Goal: Information Seeking & Learning: Find specific fact

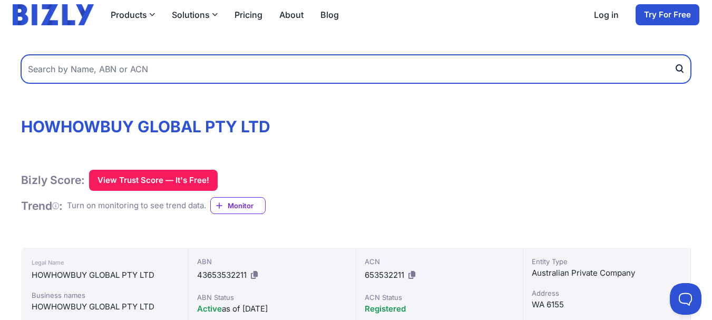
click at [153, 83] on input "text" at bounding box center [356, 69] width 670 height 28
paste input "Ingredion"
type input "Ingredion"
click at [674, 55] on button "submit" at bounding box center [682, 69] width 17 height 28
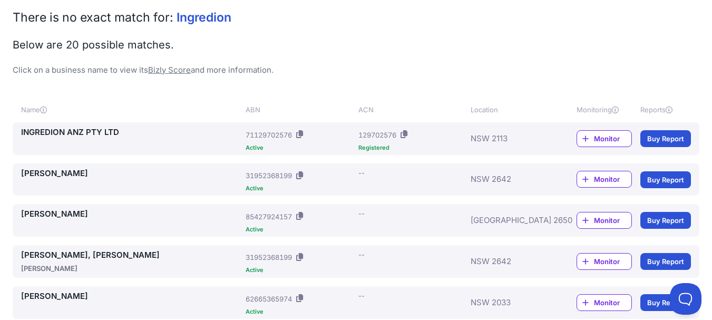
scroll to position [211, 0]
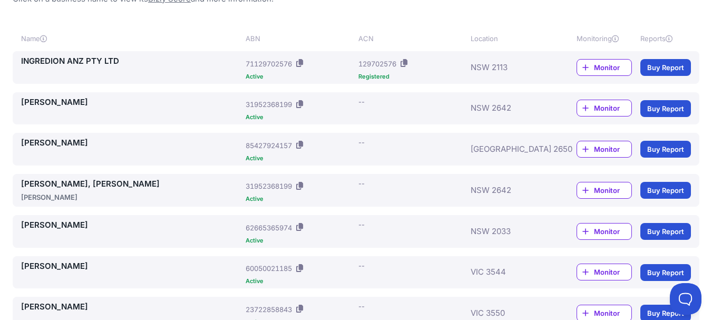
click at [51, 67] on link "INGREDION ANZ PTY LTD" at bounding box center [131, 61] width 220 height 12
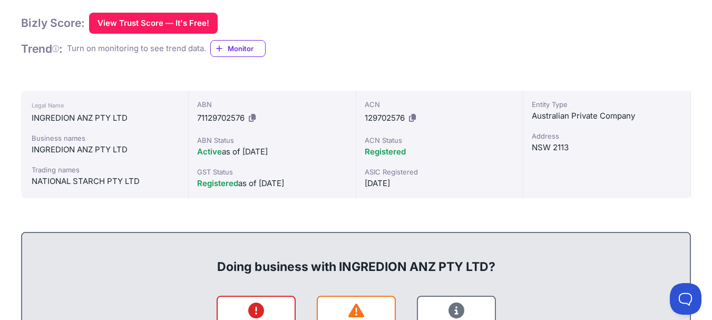
scroll to position [211, 0]
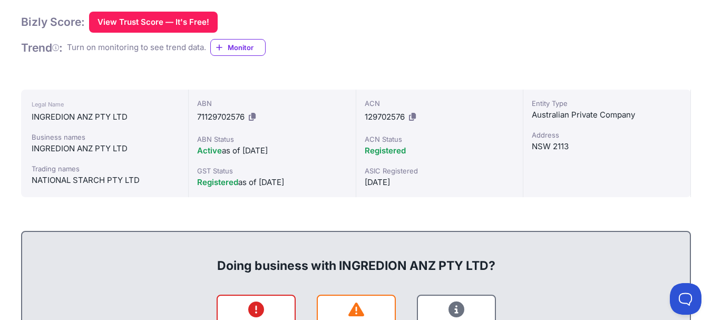
drag, startPoint x: 234, startPoint y: 52, endPoint x: 24, endPoint y: 57, distance: 209.9
copy h1 "INGREDION ANZ PTY LTD"
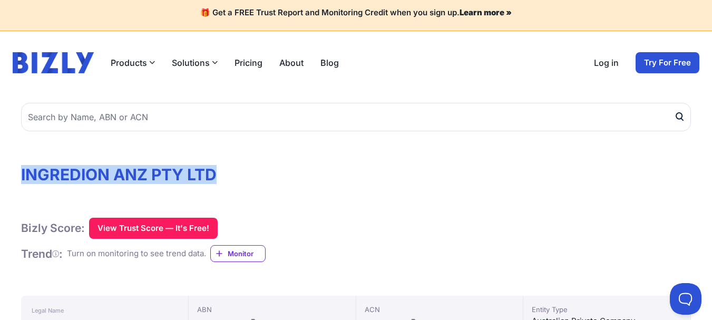
scroll to position [0, 0]
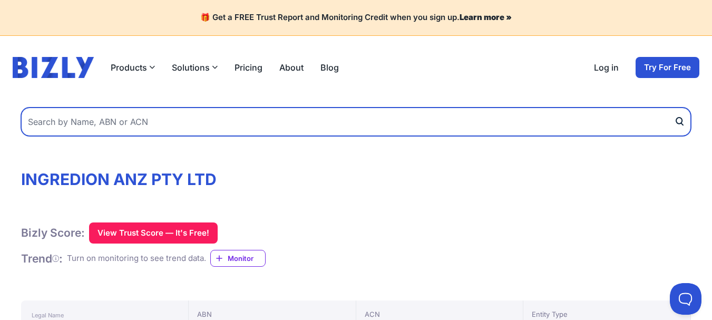
click at [130, 136] on input "text" at bounding box center [356, 122] width 670 height 28
paste input "Lee kitchen"
type input "Lee kitchen"
click at [674, 108] on button "submit" at bounding box center [682, 122] width 17 height 28
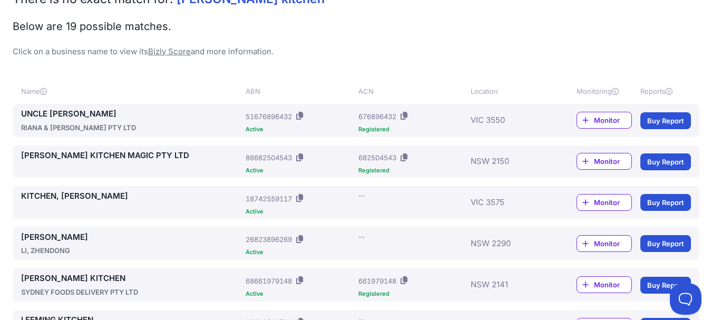
scroll to position [264, 0]
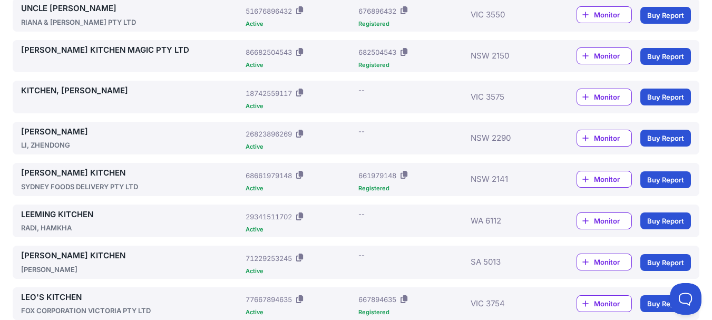
click at [73, 56] on link "LEE KITCHEN MAGIC PTY LTD" at bounding box center [131, 50] width 220 height 12
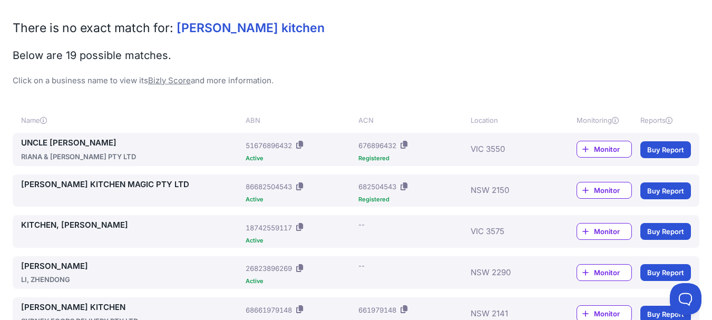
scroll to position [0, 0]
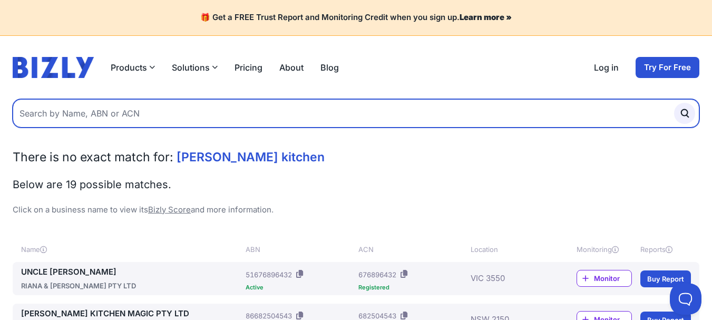
click at [131, 128] on input "text" at bounding box center [356, 113] width 687 height 28
paste input "Liang Liang pty ltd"
type input "Liang Liang pty ltd"
click at [674, 103] on button "submit" at bounding box center [684, 113] width 21 height 21
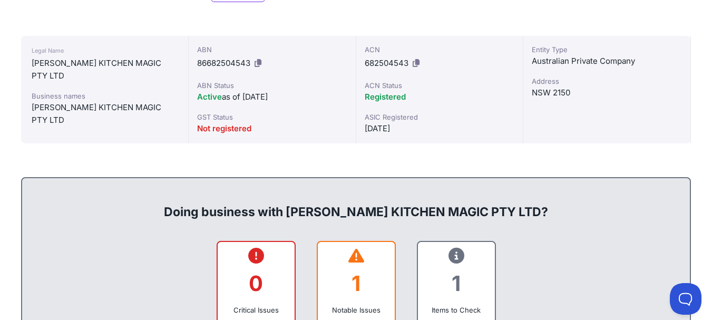
scroll to position [264, 0]
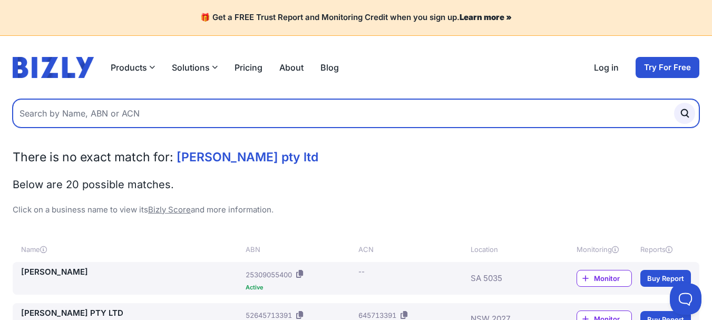
click at [113, 128] on input "text" at bounding box center [356, 113] width 687 height 28
paste input "Memoriah"
type input "Memoriah"
click at [674, 103] on button "submit" at bounding box center [684, 113] width 21 height 21
click at [99, 128] on input "text" at bounding box center [356, 113] width 687 height 28
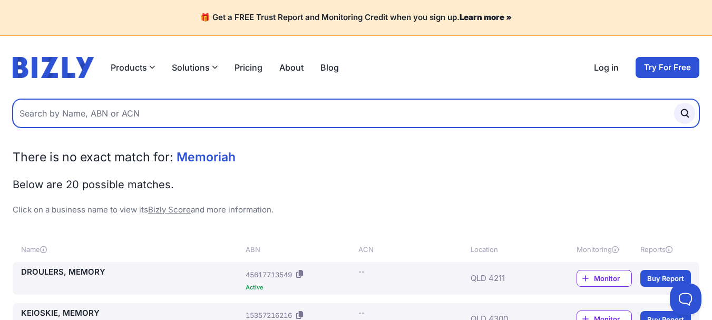
paste input "[GEOGRAPHIC_DATA]"
type input "[GEOGRAPHIC_DATA]"
click at [674, 103] on button "submit" at bounding box center [684, 113] width 21 height 21
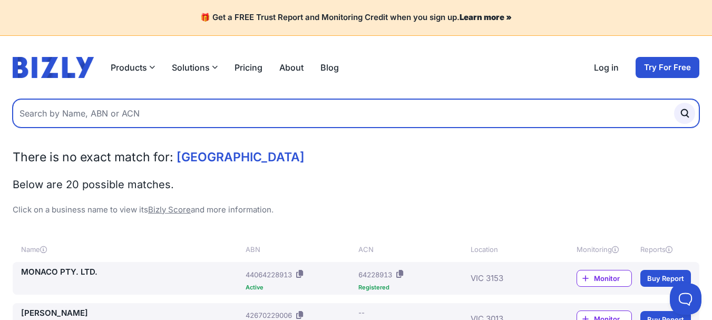
click at [130, 128] on input "text" at bounding box center [356, 113] width 687 height 28
paste input "Pro DC Group"
type input "Pro DC Group"
click at [674, 103] on button "submit" at bounding box center [684, 113] width 21 height 21
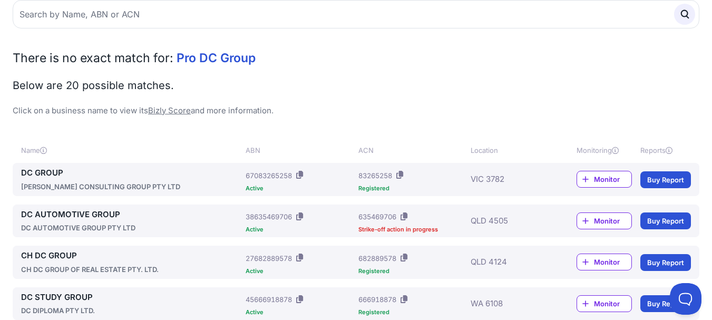
scroll to position [152, 0]
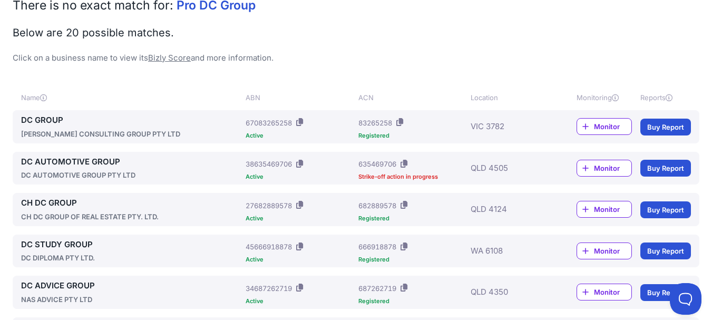
click at [62, 127] on link "DC GROUP" at bounding box center [131, 120] width 220 height 12
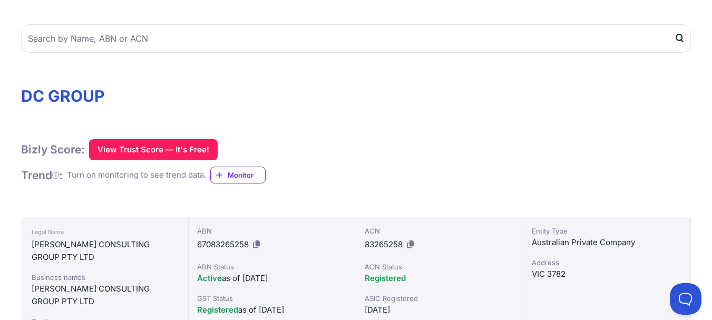
scroll to position [53, 0]
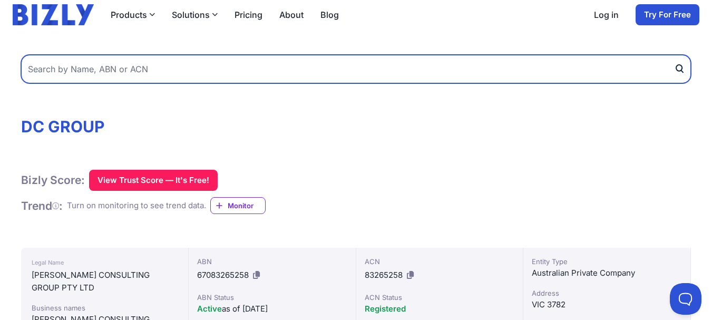
click at [107, 83] on input "text" at bounding box center [356, 69] width 670 height 28
paste input "Sorrel"
type input "Sorrel"
click at [674, 55] on button "submit" at bounding box center [682, 69] width 17 height 28
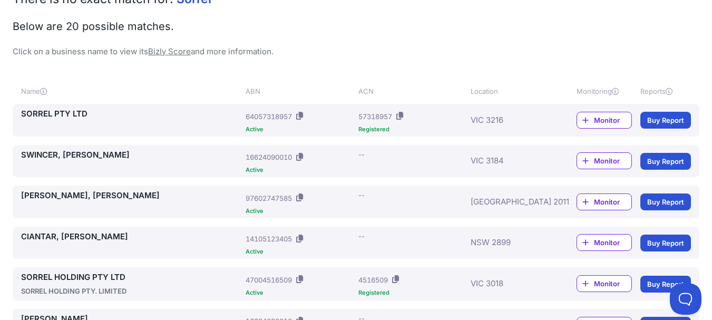
scroll to position [264, 0]
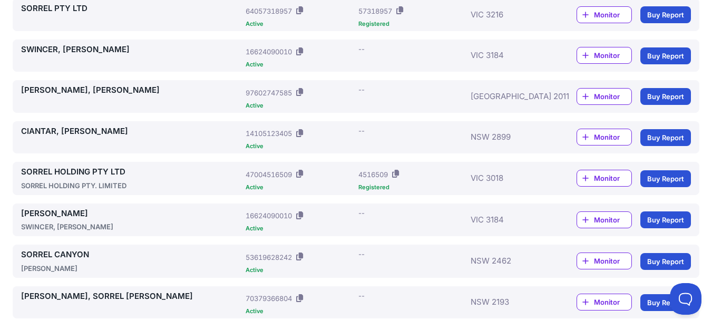
click at [45, 15] on link "SORREL PTY LTD" at bounding box center [131, 9] width 220 height 12
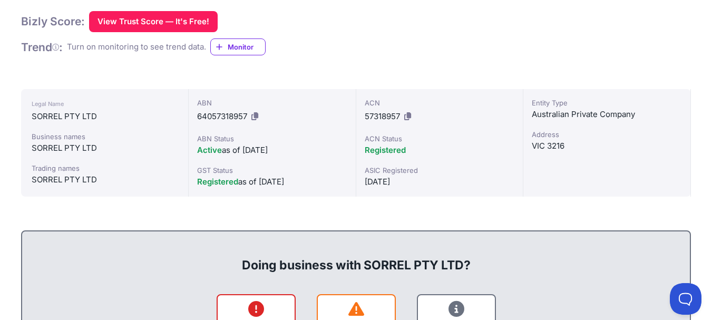
scroll to position [211, 0]
drag, startPoint x: 169, startPoint y: 54, endPoint x: 37, endPoint y: 55, distance: 132.3
copy h1 "SORREL PTY LTD"
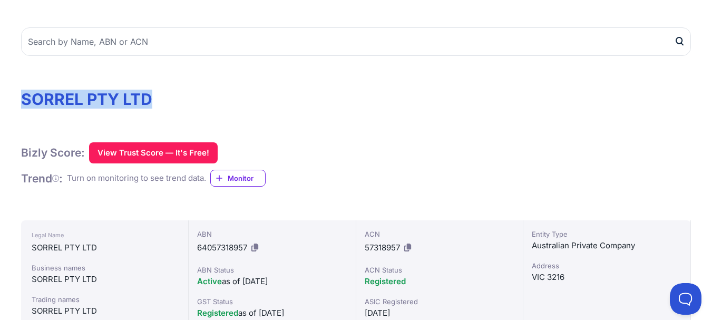
scroll to position [53, 0]
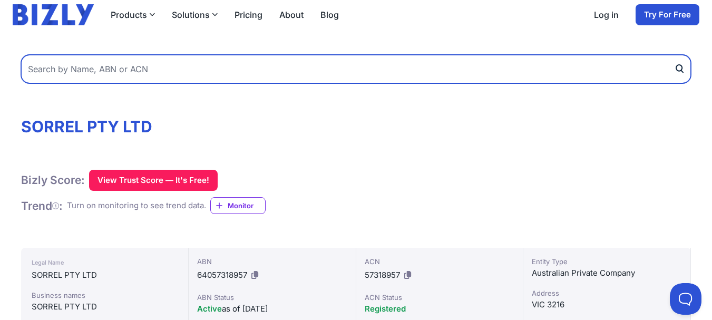
click at [105, 83] on input "text" at bounding box center [356, 69] width 670 height 28
type input "QCA"
click at [674, 55] on button "submit" at bounding box center [682, 69] width 17 height 28
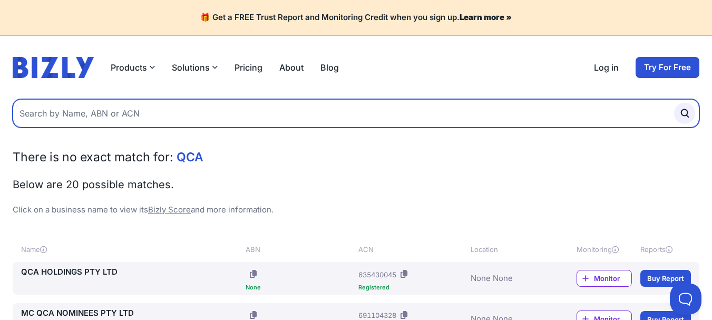
click at [86, 128] on input "text" at bounding box center [356, 113] width 687 height 28
paste input "Mamma's House"
type input "Mamma's House"
click at [674, 103] on button "submit" at bounding box center [684, 113] width 21 height 21
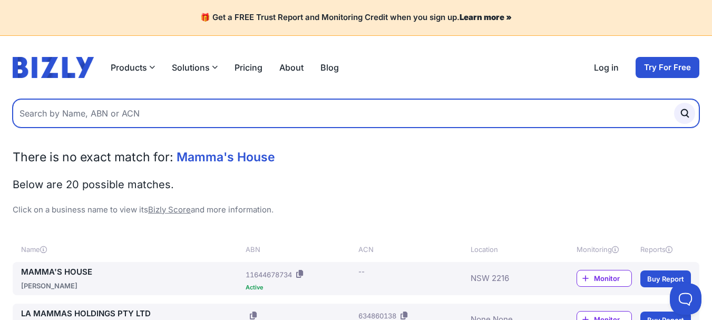
click at [86, 128] on input "text" at bounding box center [356, 113] width 687 height 28
paste input "King noodles"
type input "King noodles"
click at [674, 103] on button "submit" at bounding box center [684, 113] width 21 height 21
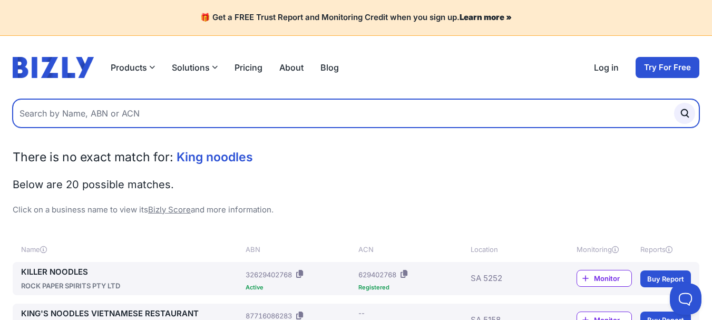
click at [113, 128] on input "text" at bounding box center [356, 113] width 687 height 28
paste input "Tmadiff"
type input "Tmadiff"
click at [674, 103] on button "submit" at bounding box center [684, 113] width 21 height 21
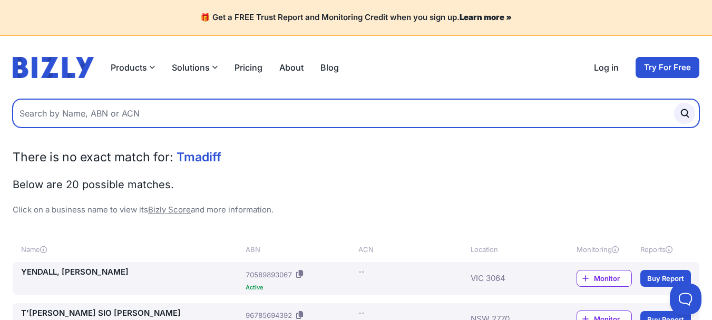
click at [80, 128] on input "text" at bounding box center [356, 113] width 687 height 28
paste input "Asian Gold Trading pty Ltd"
type input "Asian Gold Trading pty Ltd"
click at [674, 103] on button "submit" at bounding box center [684, 113] width 21 height 21
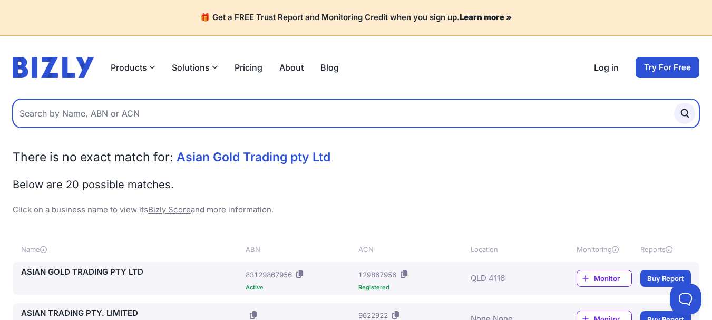
click at [119, 128] on input "text" at bounding box center [356, 113] width 687 height 28
paste input "Aussie Tucker"
type input "Aussie Tucker"
click at [674, 103] on button "submit" at bounding box center [684, 113] width 21 height 21
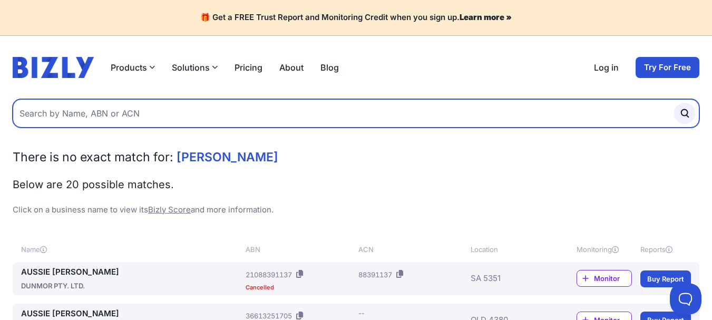
click at [110, 128] on input "text" at bounding box center [356, 113] width 687 height 28
paste input "My Queen Pty Ltd"
type input "My Queen Pty Ltd"
click at [674, 103] on button "submit" at bounding box center [684, 113] width 21 height 21
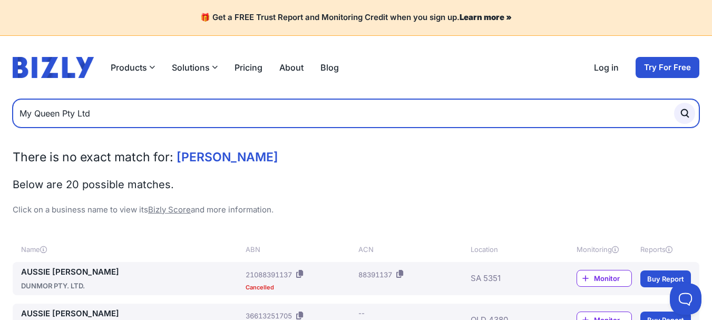
click at [674, 103] on button "submit" at bounding box center [684, 113] width 21 height 21
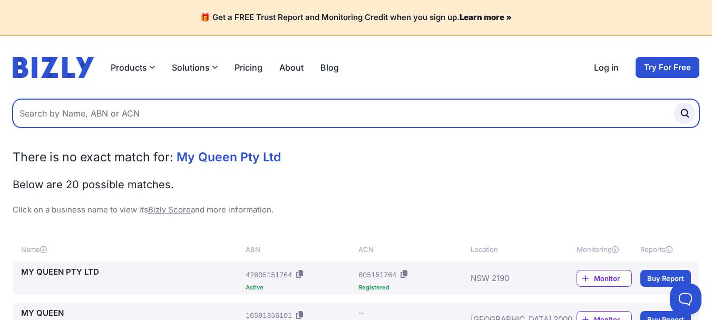
click at [61, 128] on input "text" at bounding box center [356, 113] width 687 height 28
paste input "ROCKMAN ([GEOGRAPHIC_DATA]) PTY LTD"
type input "ROCKMAN ([GEOGRAPHIC_DATA]) PTY LTD"
click at [674, 103] on button "submit" at bounding box center [684, 113] width 21 height 21
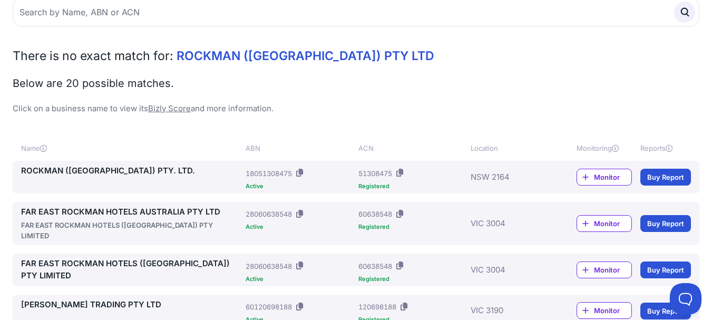
scroll to position [105, 0]
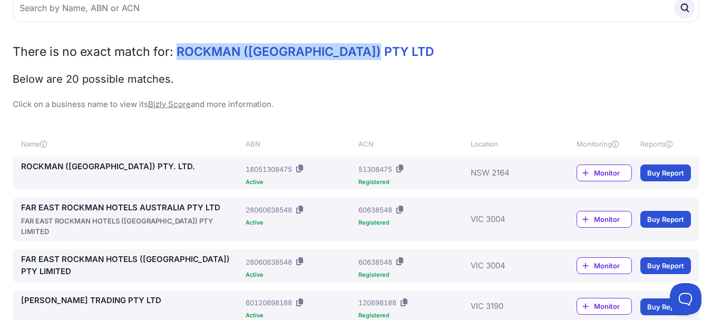
drag, startPoint x: 183, startPoint y: 122, endPoint x: 381, endPoint y: 121, distance: 198.3
click at [381, 60] on h2 "There is no exact match for: ROCKMAN (AUSTRALIA) PTY LTD" at bounding box center [356, 51] width 687 height 17
copy span "ROCKMAN (AUSTRALIA) PTY LTD"
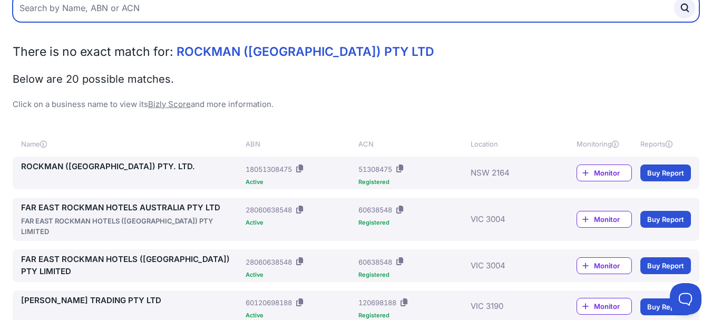
click at [150, 22] on input "text" at bounding box center [356, 8] width 687 height 28
paste input "jonash"
type input "jonash"
click at [674, 0] on button "submit" at bounding box center [684, 7] width 21 height 21
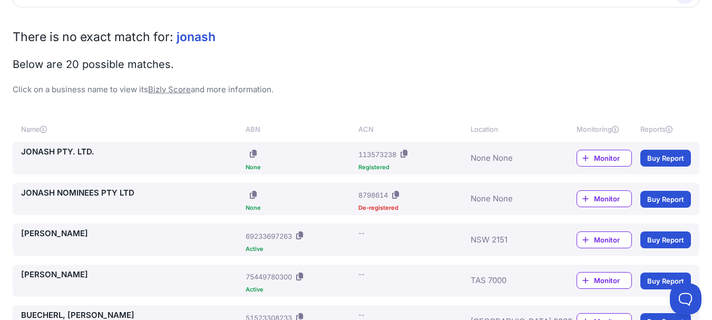
scroll to position [105, 0]
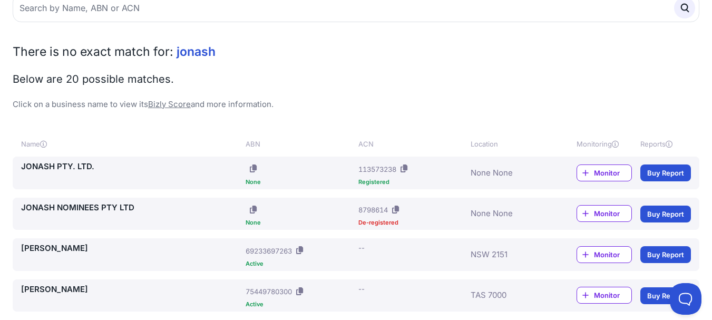
click at [81, 173] on link "JONASH PTY. LTD." at bounding box center [131, 167] width 220 height 12
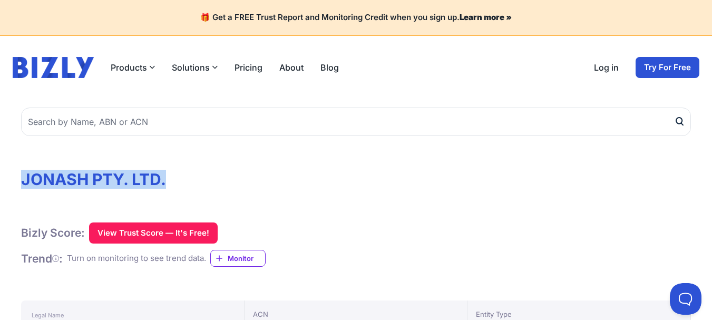
drag, startPoint x: 186, startPoint y: 258, endPoint x: 9, endPoint y: 266, distance: 176.8
copy h1 "JONASH PTY. LTD."
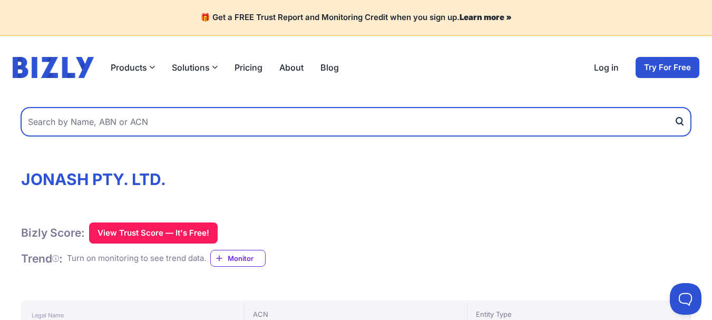
click at [201, 136] on input "text" at bounding box center [356, 122] width 670 height 28
type input "MLA"
click at [674, 108] on button "submit" at bounding box center [682, 122] width 17 height 28
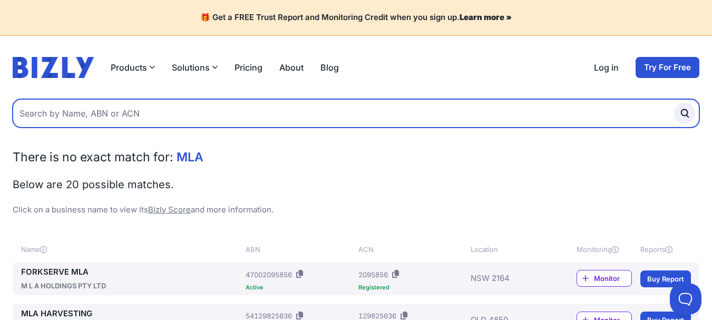
click at [95, 128] on input "text" at bounding box center [356, 113] width 687 height 28
paste input "Papparich"
type input "Papparich"
click at [674, 103] on button "submit" at bounding box center [684, 113] width 21 height 21
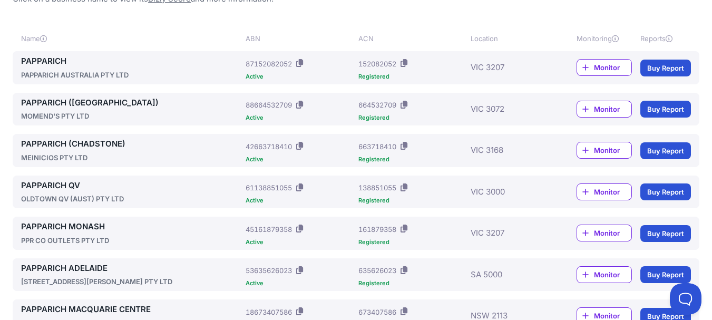
scroll to position [53, 0]
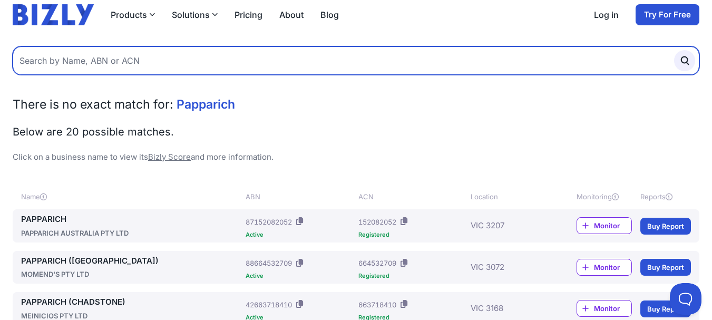
click at [115, 75] on input "text" at bounding box center [356, 60] width 687 height 28
paste input "Woodcut"
type input "Woodcut"
click at [674, 50] on button "submit" at bounding box center [684, 60] width 21 height 21
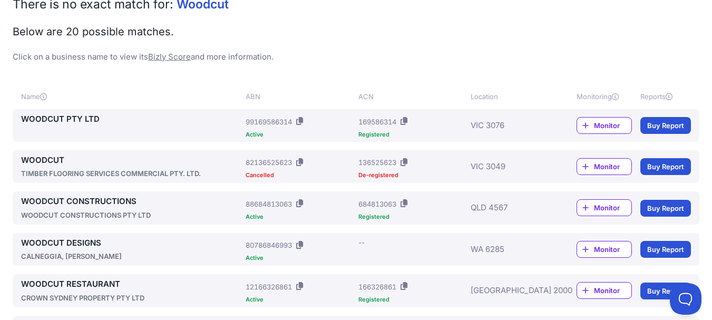
scroll to position [158, 0]
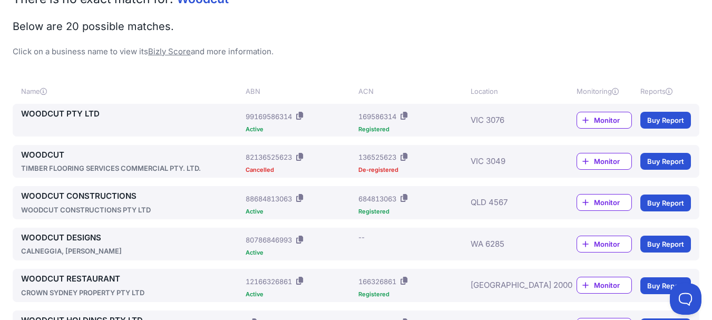
click at [104, 120] on link "WOODCUT PTY LTD" at bounding box center [131, 114] width 220 height 12
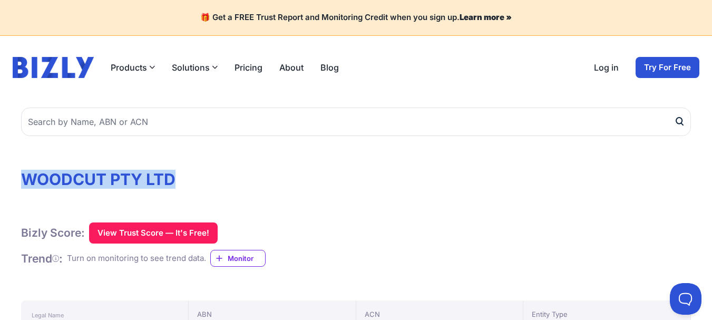
drag, startPoint x: 197, startPoint y: 259, endPoint x: 11, endPoint y: 259, distance: 185.6
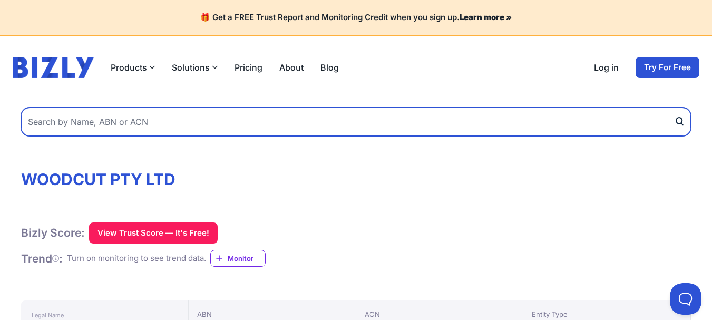
click at [85, 136] on input "text" at bounding box center [356, 122] width 670 height 28
paste input "Primanuces"
type input "Primanuces"
click at [674, 108] on button "submit" at bounding box center [682, 122] width 17 height 28
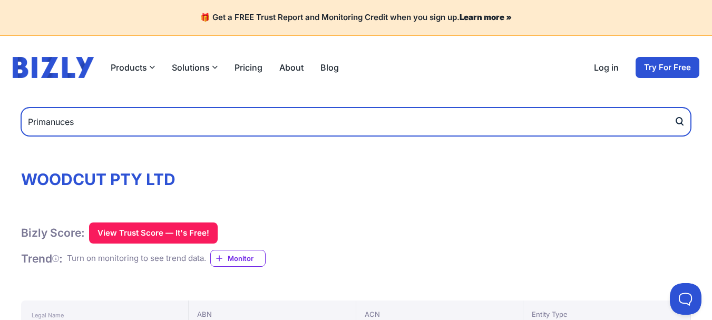
click at [674, 108] on button "submit" at bounding box center [682, 122] width 17 height 28
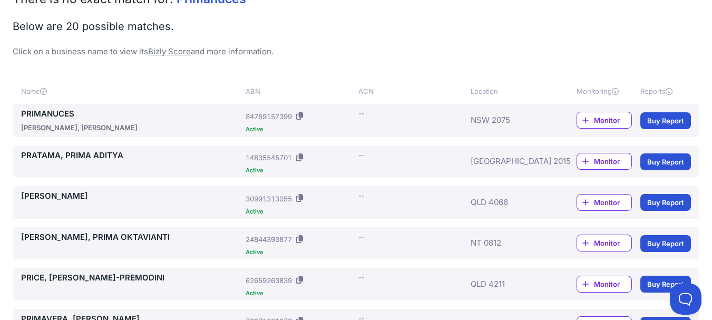
click at [67, 120] on link "PRIMANUCES" at bounding box center [131, 114] width 220 height 12
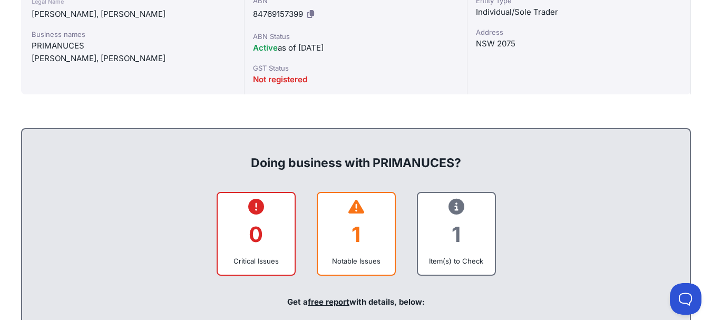
scroll to position [316, 0]
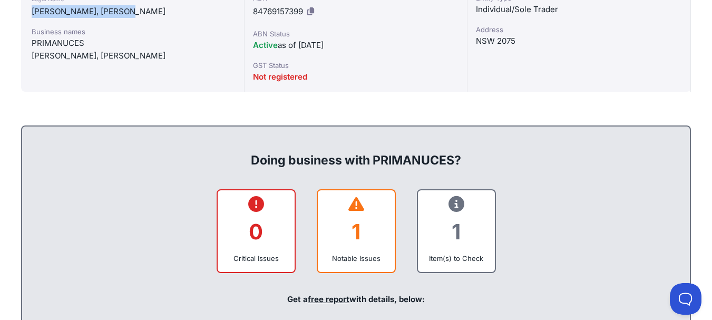
drag, startPoint x: 163, startPoint y: 168, endPoint x: 31, endPoint y: 170, distance: 132.9
click at [53, 50] on div "PRIMANUCES" at bounding box center [133, 43] width 202 height 13
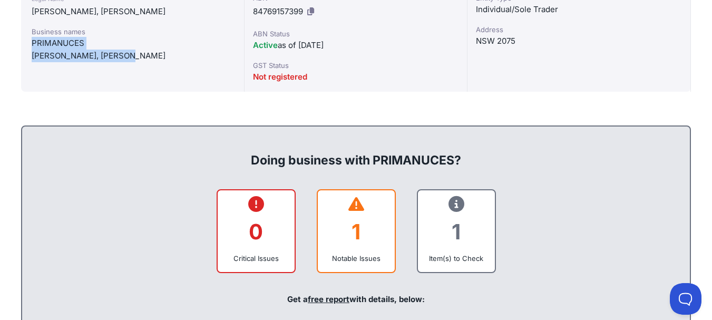
drag, startPoint x: 52, startPoint y: 204, endPoint x: 148, endPoint y: 220, distance: 97.3
click at [169, 62] on div "Business names PRIMANUCES KRAITZMAN, ALON PERETZ" at bounding box center [133, 44] width 202 height 36
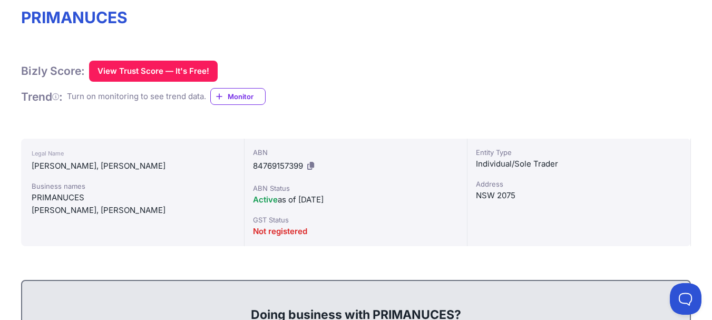
scroll to position [158, 0]
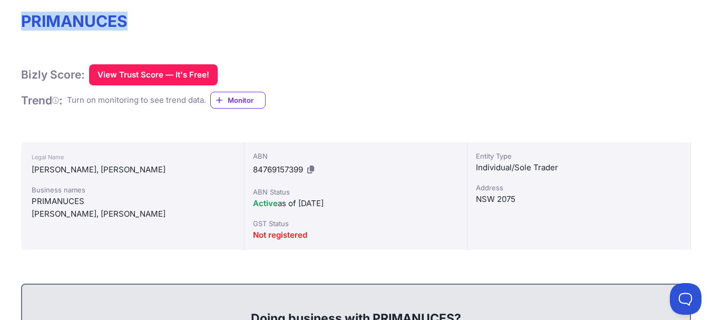
drag, startPoint x: 146, startPoint y: 100, endPoint x: 30, endPoint y: 99, distance: 116.0
copy h1 "PRIMANUCES"
paste input "T-Mark"
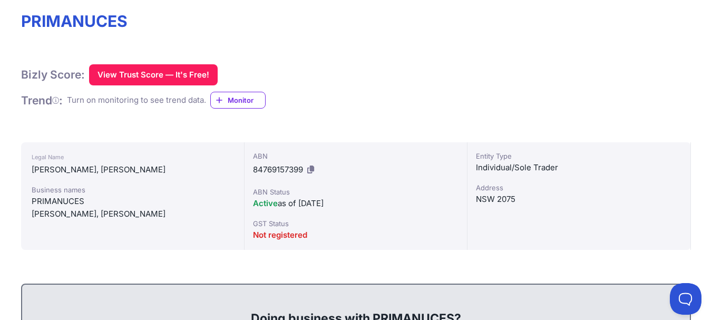
type input "T-Mark"
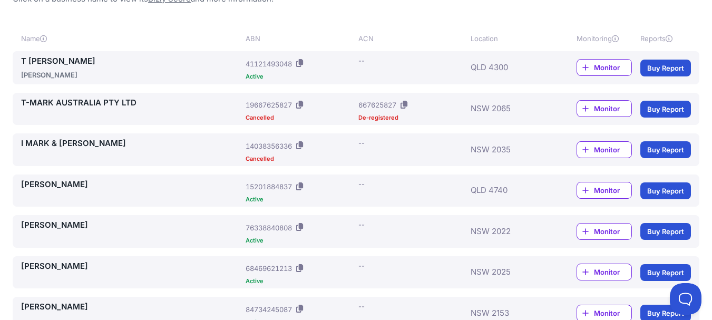
click at [74, 67] on link "T [PERSON_NAME]" at bounding box center [131, 61] width 220 height 12
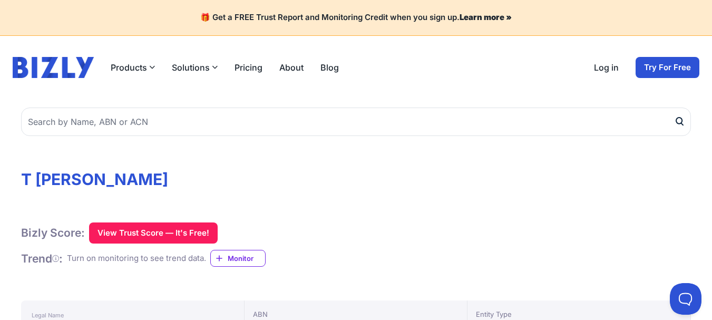
drag, startPoint x: 35, startPoint y: 260, endPoint x: 199, endPoint y: 267, distance: 164.1
click at [199, 189] on h1 "T [PERSON_NAME]" at bounding box center [356, 179] width 670 height 19
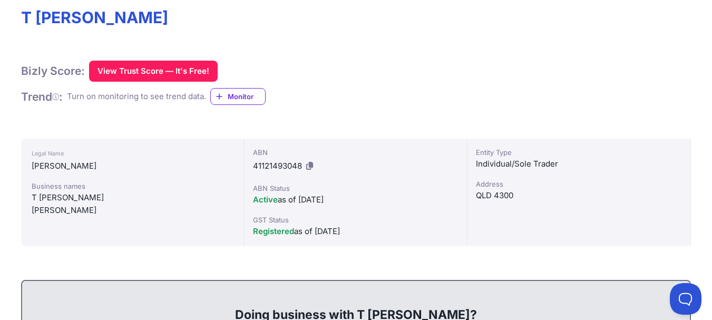
scroll to position [158, 0]
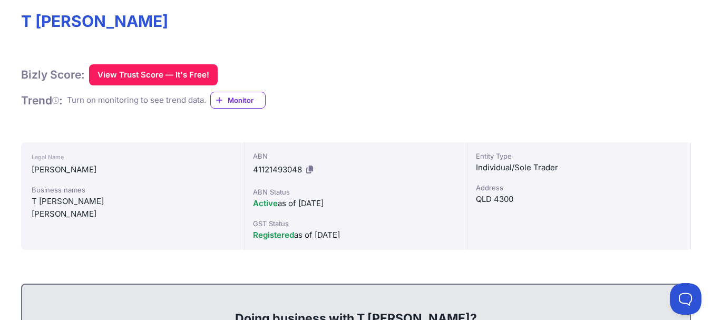
paste input "Mq Campus Life"
type input "Mq Campus Life"
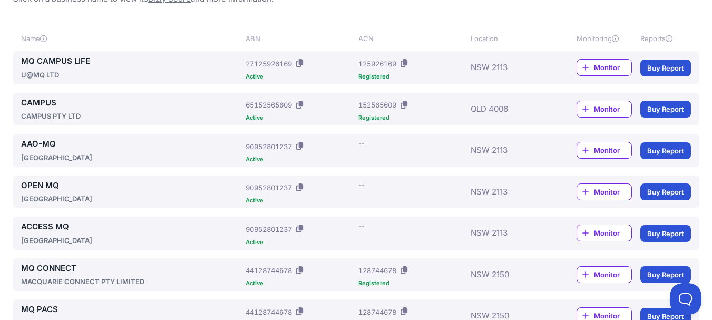
click at [85, 67] on link "MQ CAMPUS LIFE" at bounding box center [131, 61] width 220 height 12
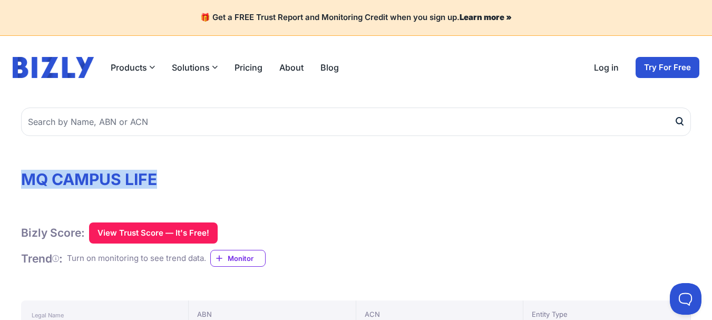
drag, startPoint x: 35, startPoint y: 258, endPoint x: 176, endPoint y: 267, distance: 141.6
click at [176, 189] on h1 "MQ CAMPUS LIFE" at bounding box center [356, 179] width 670 height 19
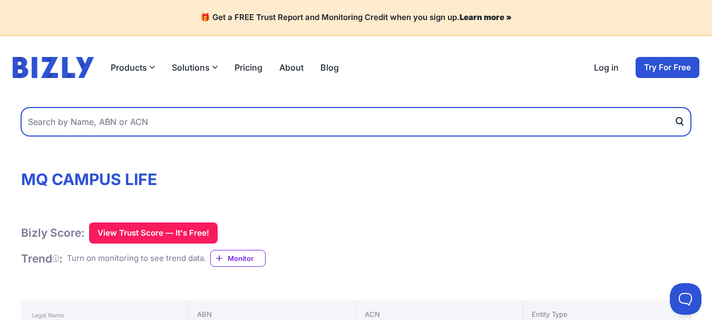
click at [121, 136] on input "text" at bounding box center [356, 122] width 670 height 28
paste input "CMXP [GEOGRAPHIC_DATA]"
type input "CMXP [GEOGRAPHIC_DATA]"
click at [674, 108] on button "submit" at bounding box center [682, 122] width 17 height 28
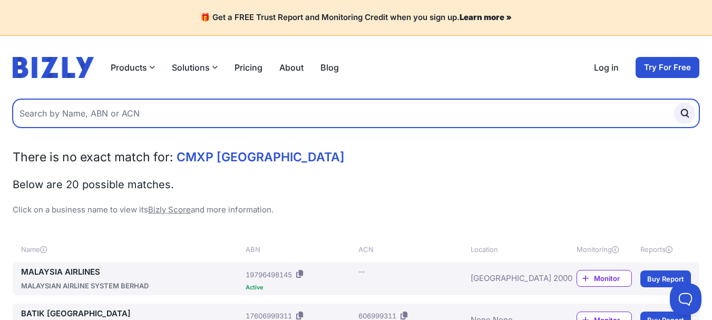
click at [101, 128] on input "text" at bounding box center [356, 113] width 687 height 28
paste input "Hsien Shun Int Corp"
type input "Hsien Shun Int Corp"
click at [674, 103] on button "submit" at bounding box center [684, 113] width 21 height 21
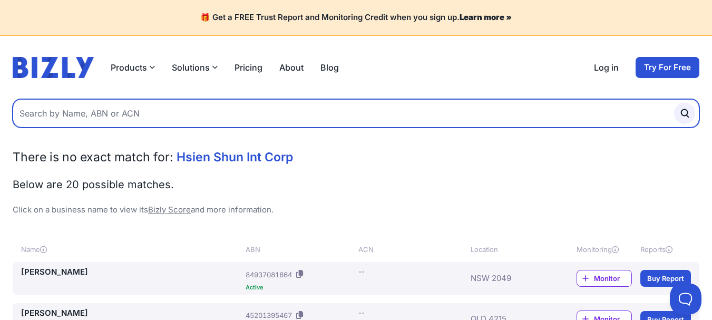
click at [64, 128] on input "text" at bounding box center [356, 113] width 687 height 28
paste input "[PERSON_NAME] international"
type input "[PERSON_NAME] international"
click at [674, 103] on button "submit" at bounding box center [684, 113] width 21 height 21
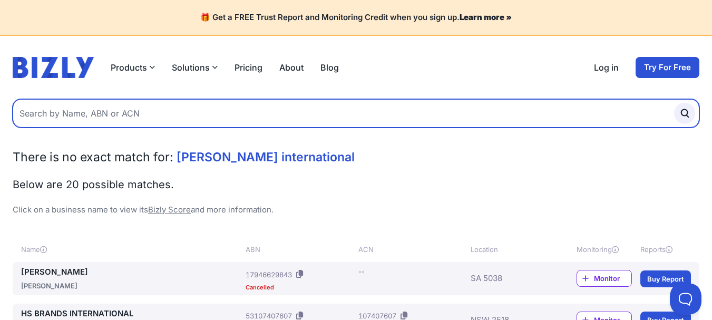
click at [103, 128] on input "text" at bounding box center [356, 113] width 687 height 28
paste input "Senjakuame honpo"
type input "Senjakuame honpo"
click at [674, 103] on button "submit" at bounding box center [684, 113] width 21 height 21
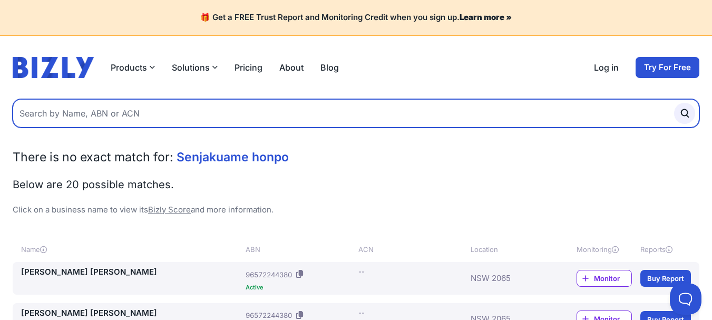
click at [76, 128] on input "text" at bounding box center [356, 113] width 687 height 28
paste input "[PERSON_NAME]"
type input "[PERSON_NAME]"
click at [674, 103] on button "submit" at bounding box center [684, 113] width 21 height 21
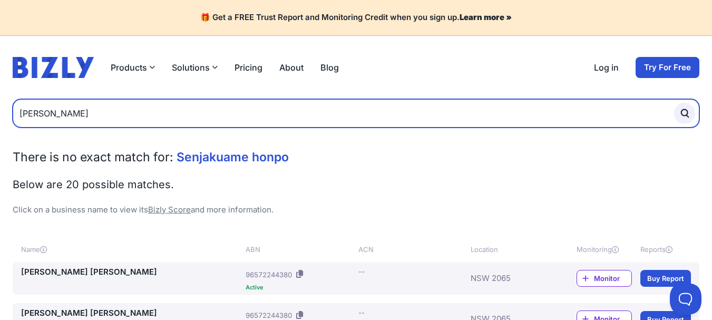
click at [674, 103] on button "submit" at bounding box center [684, 113] width 21 height 21
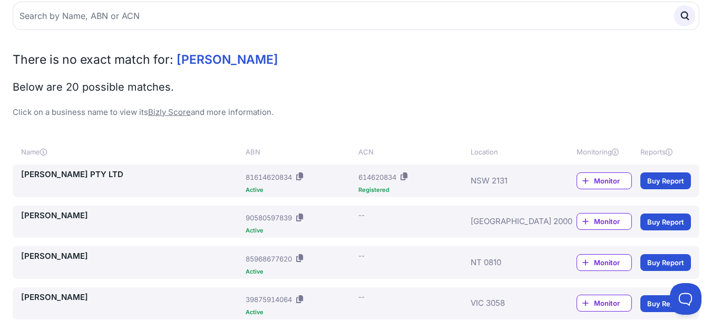
scroll to position [158, 0]
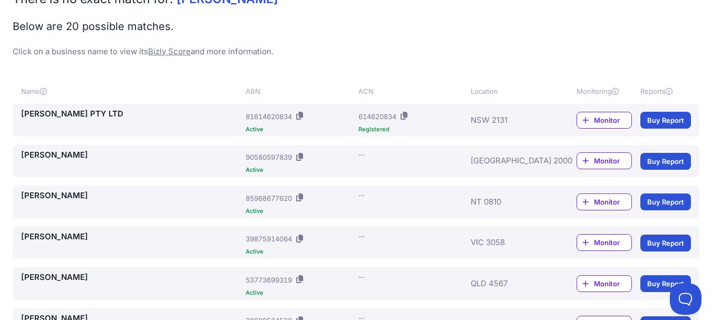
click at [92, 120] on link "[PERSON_NAME] PTY LTD" at bounding box center [131, 114] width 220 height 12
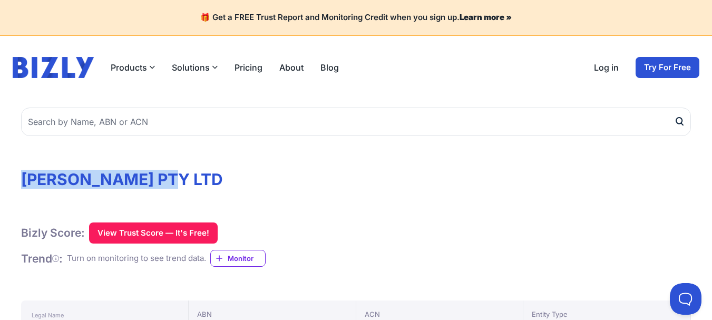
drag, startPoint x: 37, startPoint y: 259, endPoint x: 192, endPoint y: 265, distance: 155.7
click at [192, 189] on h1 "[PERSON_NAME] PTY LTD" at bounding box center [356, 179] width 670 height 19
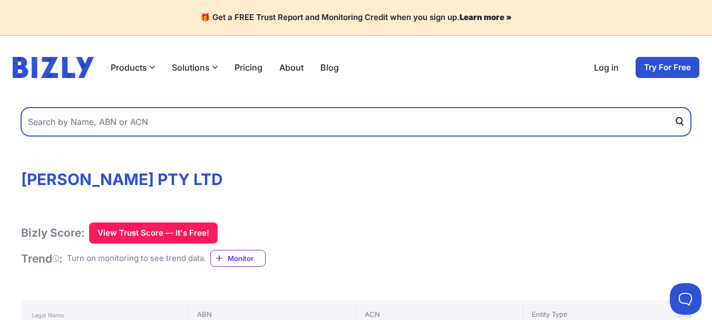
click at [89, 136] on input "text" at bounding box center [356, 122] width 670 height 28
paste input "Woolooware Patisserie"
type input "Woolooware Patisserie"
click at [674, 108] on button "submit" at bounding box center [682, 122] width 17 height 28
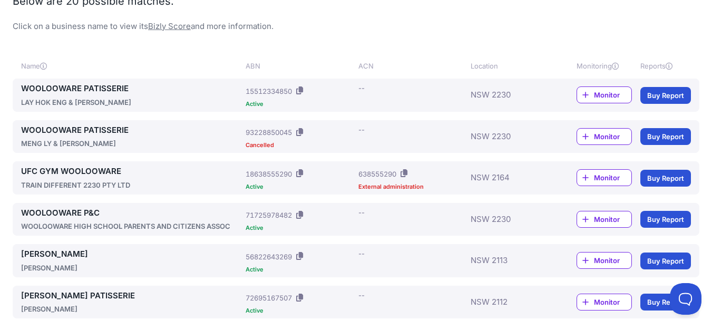
scroll to position [211, 0]
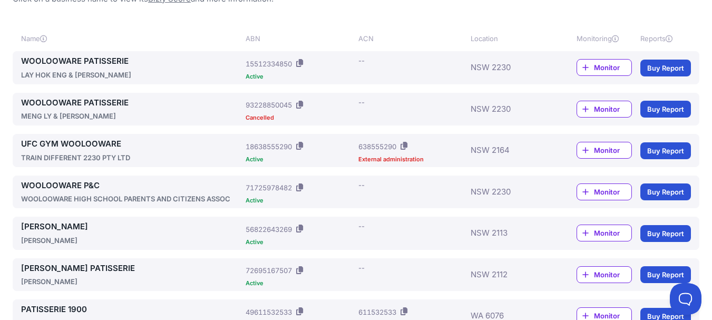
click at [132, 67] on link "WOOLOOWARE PATISSERIE" at bounding box center [131, 61] width 220 height 12
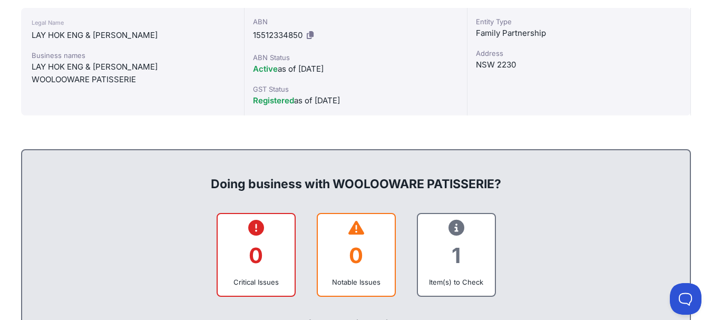
scroll to position [316, 0]
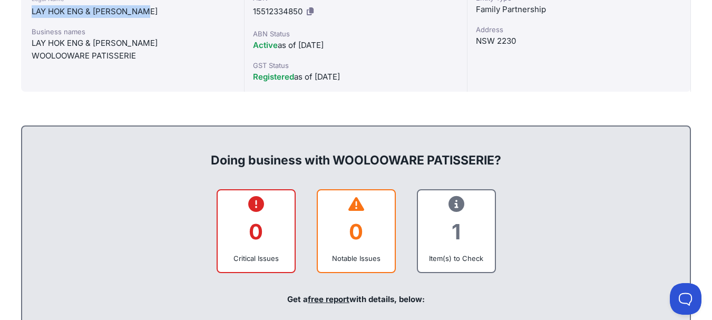
drag, startPoint x: 51, startPoint y: 167, endPoint x: 172, endPoint y: 172, distance: 121.4
click at [172, 18] on div "LAY HOK ENG & CHANTHA SOK" at bounding box center [133, 11] width 202 height 13
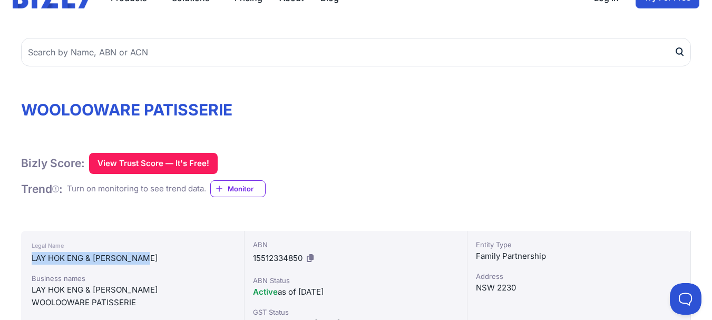
scroll to position [53, 0]
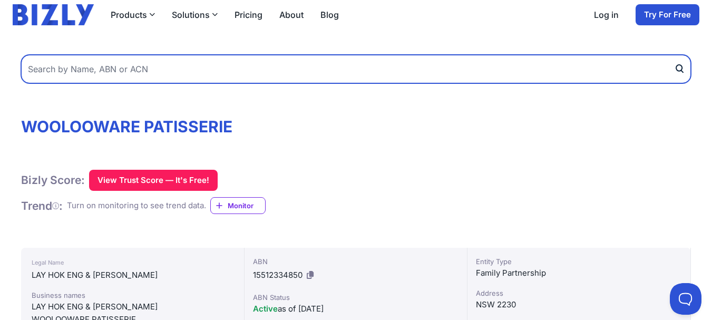
click at [84, 83] on input "text" at bounding box center [356, 69] width 670 height 28
paste input "PAN ASIA GLOBAL"
type input "PAN ASIA GLOBAL"
click at [674, 55] on button "submit" at bounding box center [682, 69] width 17 height 28
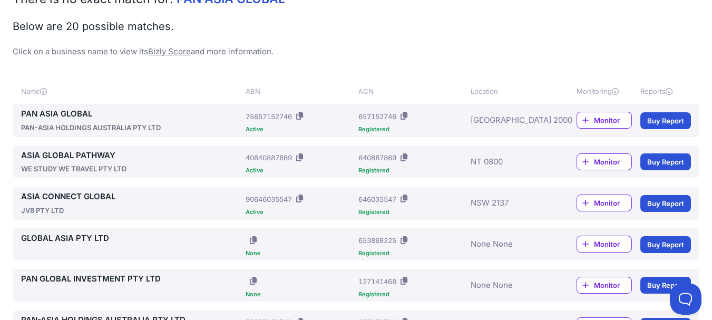
click at [100, 120] on link "PAN ASIA GLOBAL" at bounding box center [131, 114] width 220 height 12
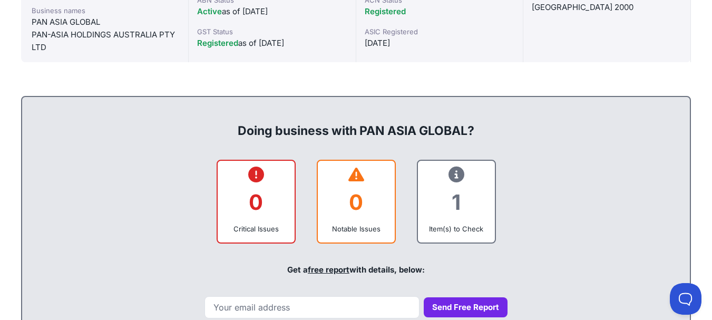
scroll to position [369, 0]
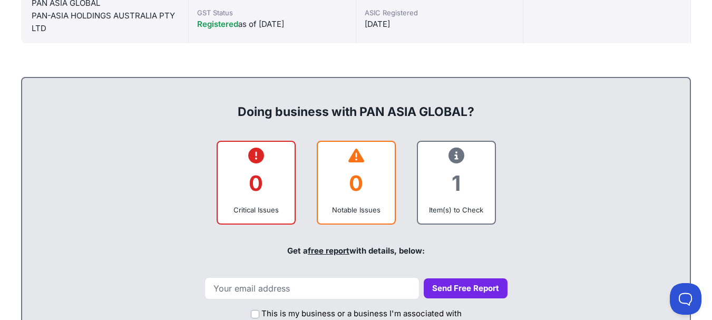
drag, startPoint x: 52, startPoint y: 114, endPoint x: 135, endPoint y: 130, distance: 84.2
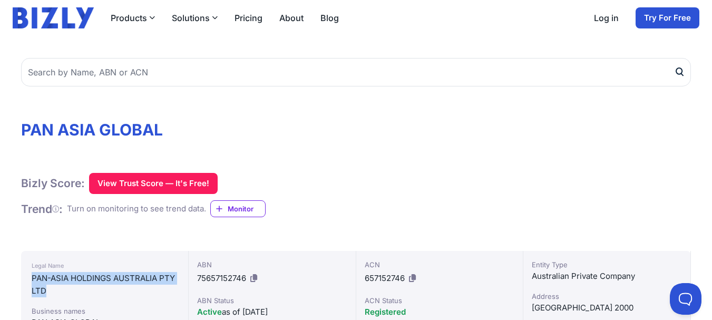
scroll to position [105, 0]
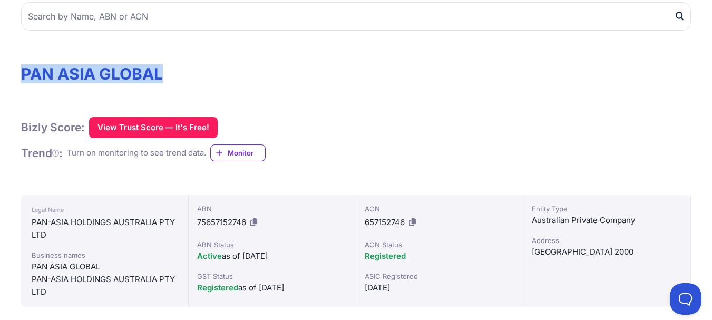
drag, startPoint x: 37, startPoint y: 154, endPoint x: 194, endPoint y: 152, distance: 156.6
click at [194, 83] on h1 "PAN ASIA GLOBAL" at bounding box center [356, 73] width 670 height 19
copy h1 "PAN ASIA GLOBAL"
